Goal: Task Accomplishment & Management: Use online tool/utility

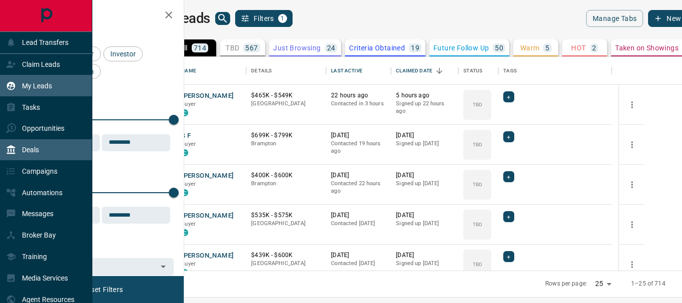
click at [34, 150] on p "Deals" at bounding box center [30, 150] width 17 height 8
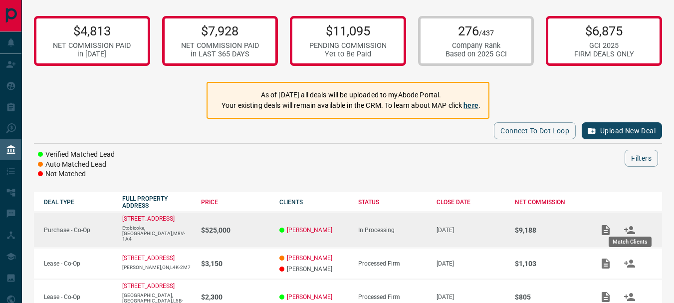
click at [632, 226] on icon "Match Clients" at bounding box center [629, 230] width 11 height 8
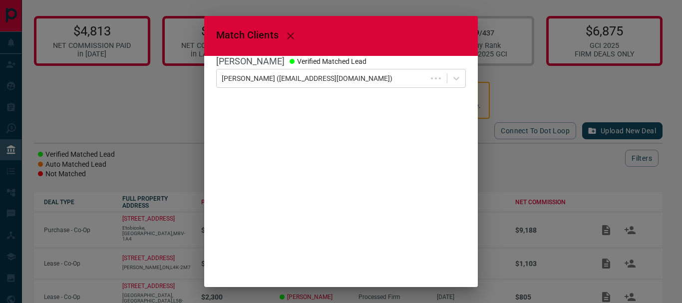
click at [601, 225] on div "Match Clients [PERSON_NAME] Verified Matched Lead [PERSON_NAME] ([EMAIL_ADDRESS…" at bounding box center [341, 151] width 682 height 303
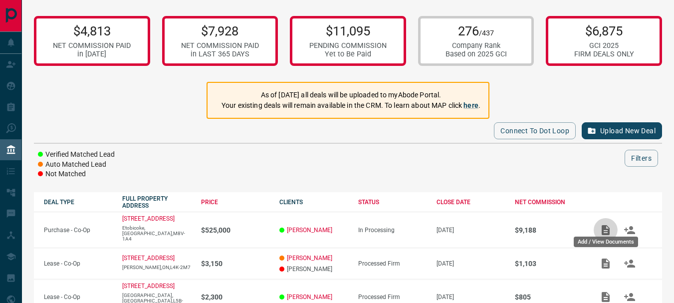
click at [601, 225] on icon "Add / View Documents" at bounding box center [606, 230] width 12 height 12
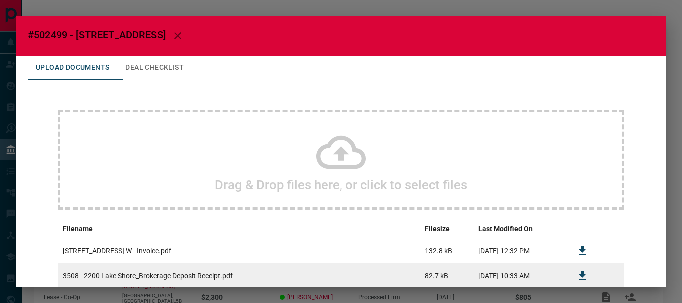
click at [337, 148] on icon at bounding box center [341, 152] width 50 height 33
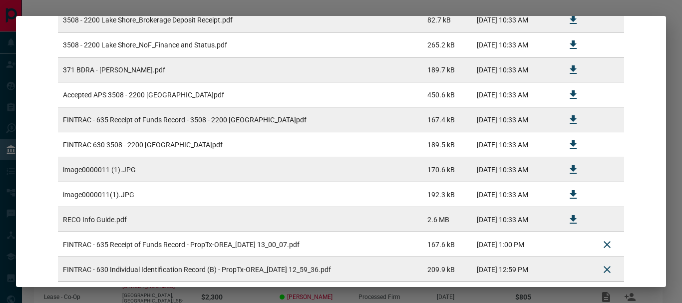
scroll to position [315, 0]
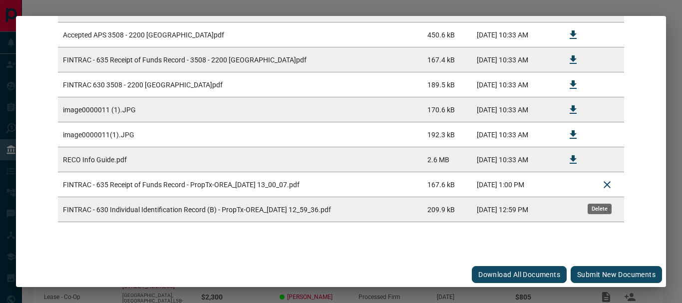
click at [601, 188] on icon "Delete" at bounding box center [607, 185] width 12 height 12
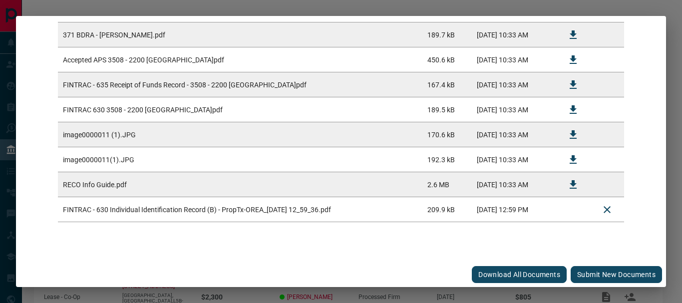
scroll to position [291, 0]
click at [603, 210] on icon "Delete" at bounding box center [606, 209] width 7 height 7
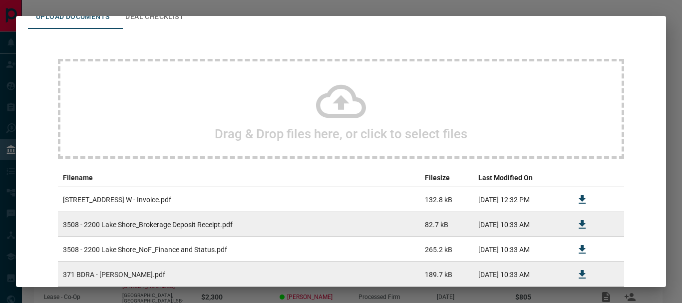
scroll to position [0, 0]
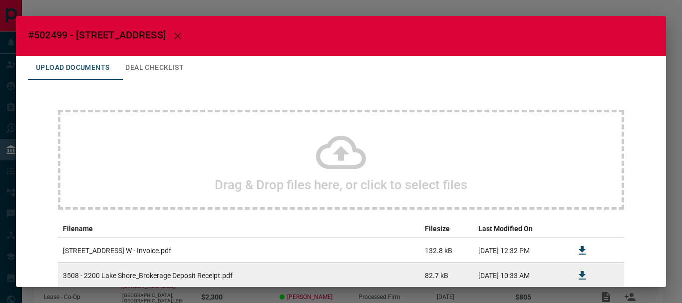
click at [342, 149] on icon at bounding box center [341, 152] width 50 height 50
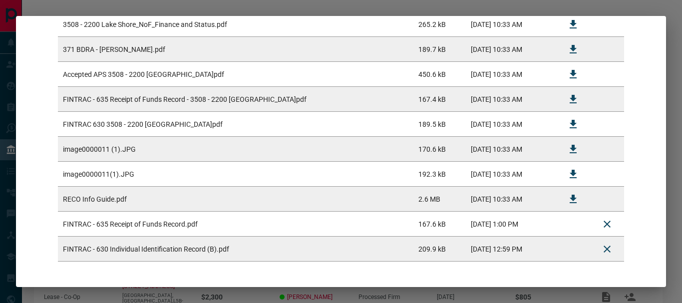
scroll to position [315, 0]
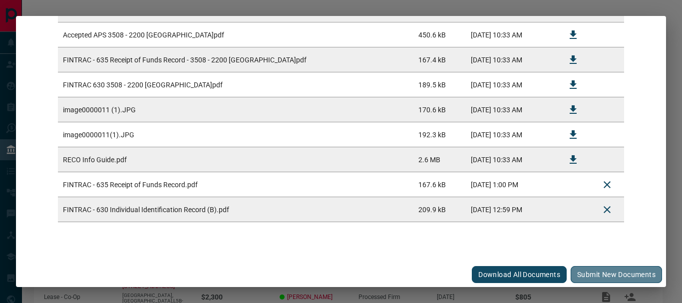
click at [578, 270] on button "Submit new documents" at bounding box center [616, 274] width 91 height 17
